Goal: Transaction & Acquisition: Obtain resource

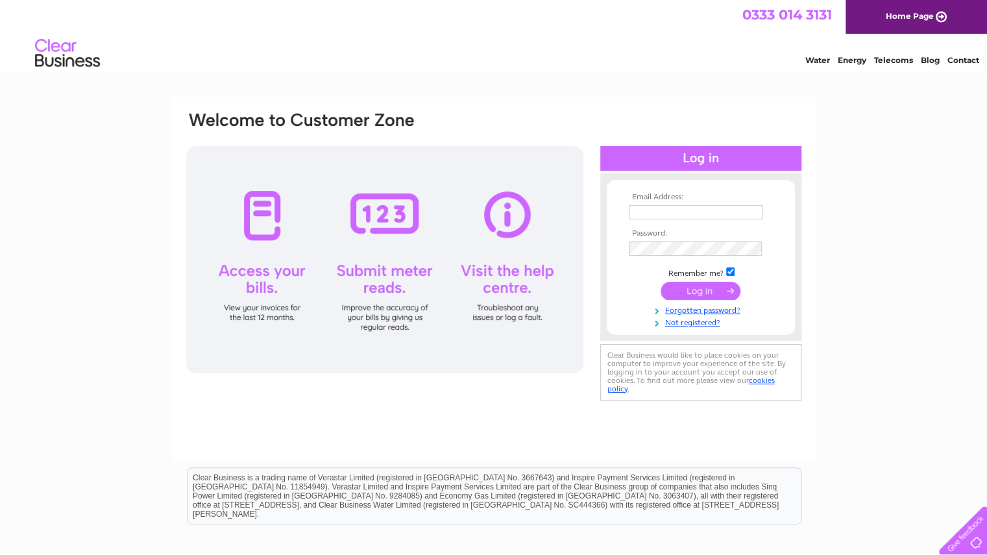
type input "mark@corporation.org.uk"
click at [700, 294] on input "submit" at bounding box center [701, 291] width 80 height 18
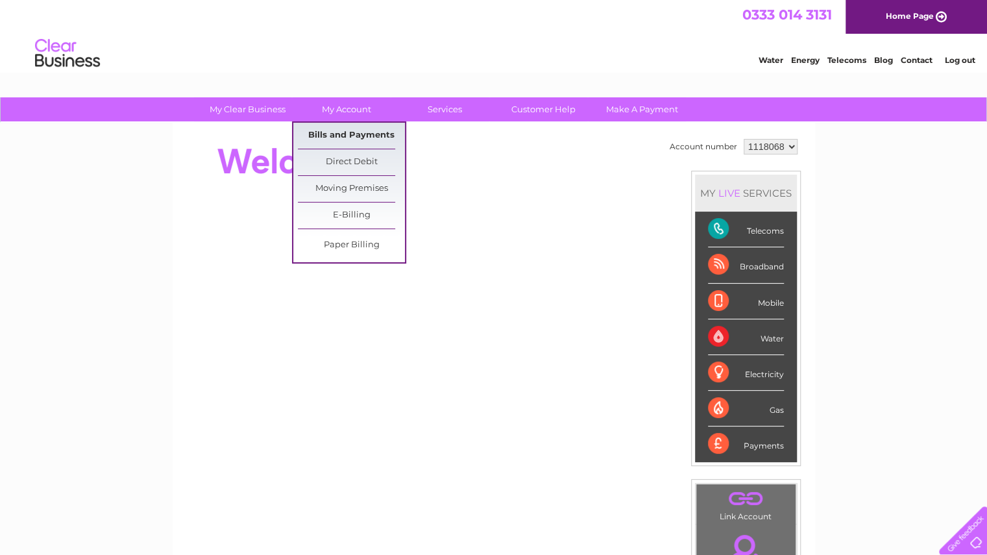
click at [348, 133] on link "Bills and Payments" at bounding box center [351, 136] width 107 height 26
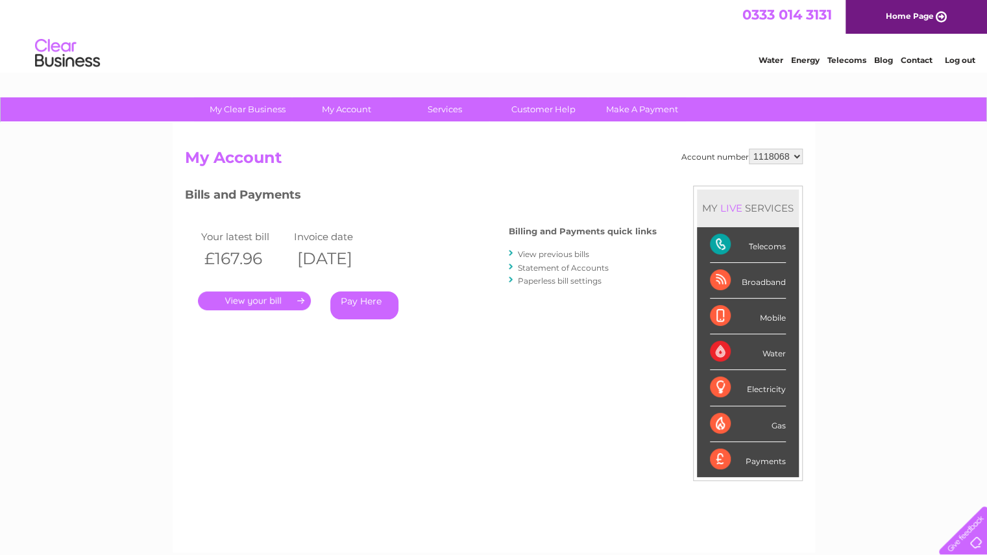
click at [256, 301] on link "." at bounding box center [254, 301] width 113 height 19
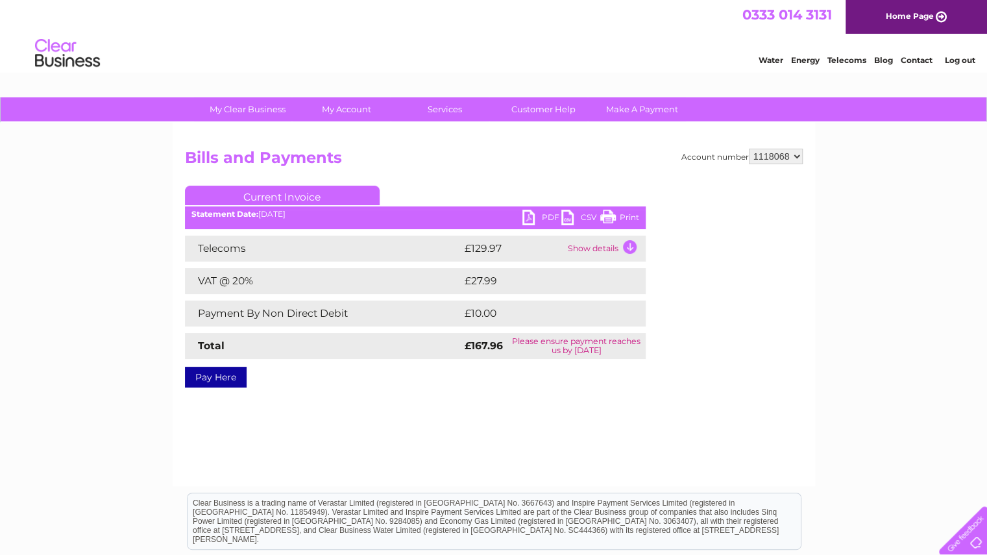
click at [551, 215] on link "PDF" at bounding box center [542, 219] width 39 height 19
